Goal: Information Seeking & Learning: Learn about a topic

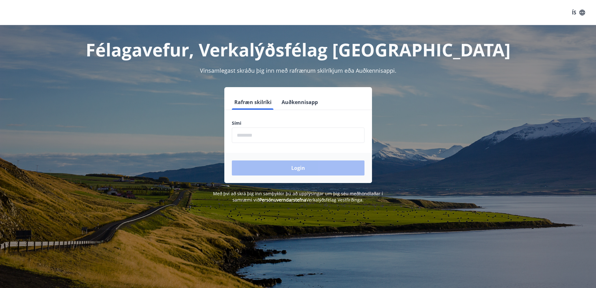
click at [259, 139] on input "phone" at bounding box center [298, 134] width 133 height 15
type input "********"
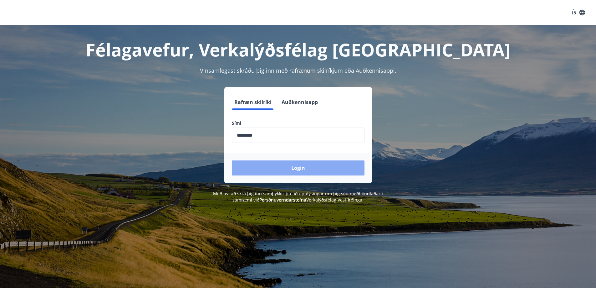
click at [294, 164] on button "Login" at bounding box center [298, 167] width 133 height 15
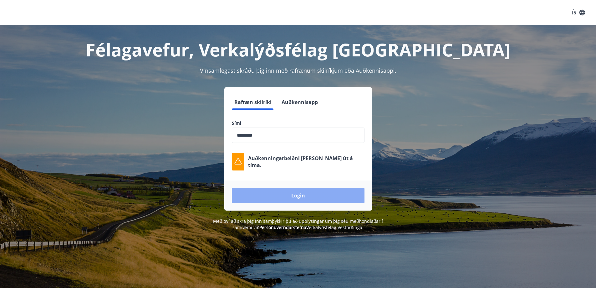
click at [296, 194] on button "Login" at bounding box center [298, 195] width 133 height 15
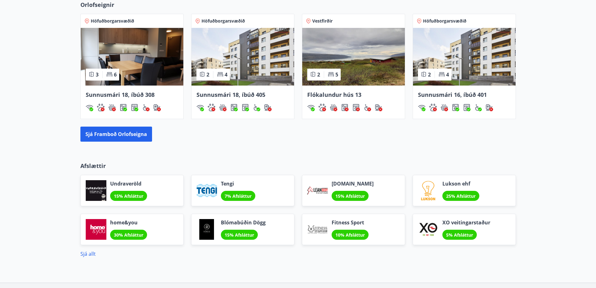
scroll to position [501, 0]
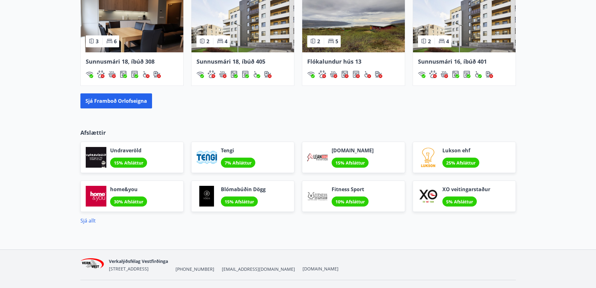
click at [90, 133] on p "Afslættir" at bounding box center [298, 132] width 436 height 8
click at [86, 222] on link "Sjá allt" at bounding box center [87, 220] width 15 height 7
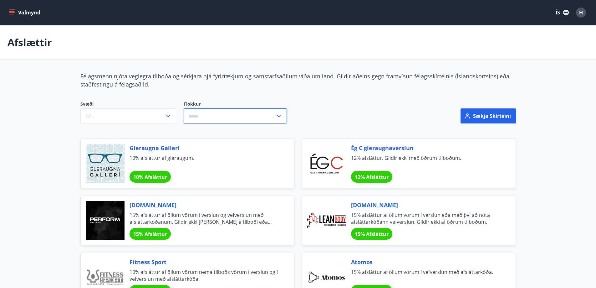
click at [203, 113] on input "text" at bounding box center [229, 115] width 91 height 15
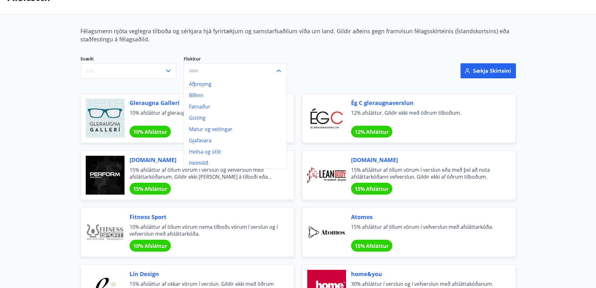
scroll to position [63, 0]
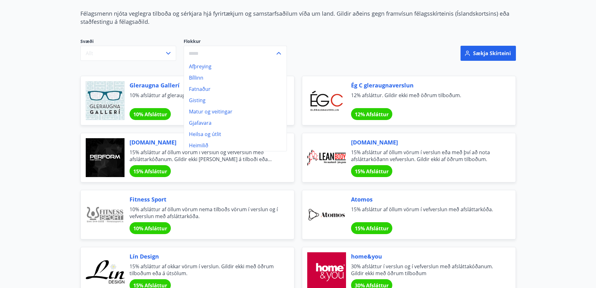
click at [210, 91] on li "Fatnaður" at bounding box center [235, 88] width 103 height 11
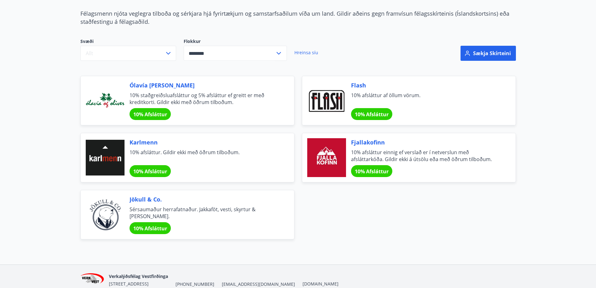
type input "********"
click at [133, 53] on button "Allt" at bounding box center [128, 53] width 96 height 15
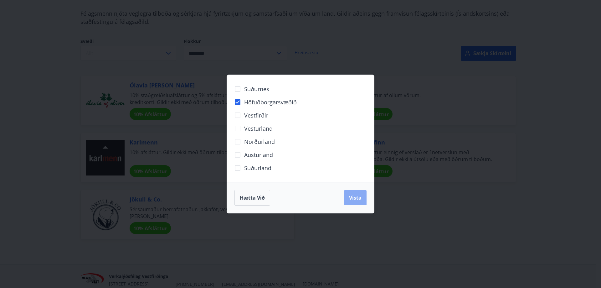
click at [358, 201] on button "Vista" at bounding box center [355, 197] width 23 height 15
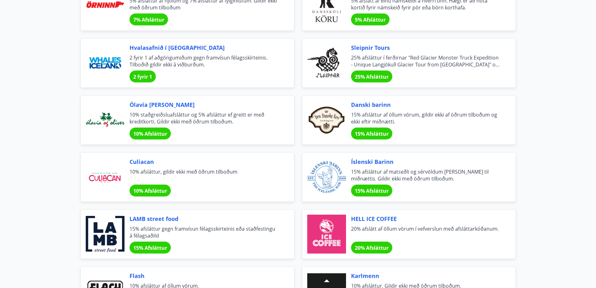
scroll to position [1221, 0]
